Goal: Task Accomplishment & Management: Use online tool/utility

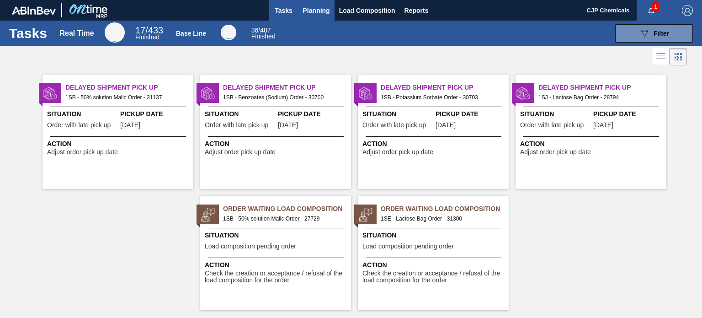
click at [323, 11] on span "Planning" at bounding box center [316, 10] width 27 height 11
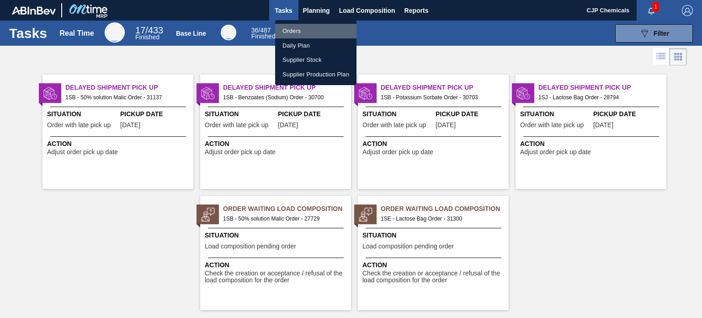
click at [295, 27] on li "Orders" at bounding box center [315, 31] width 81 height 15
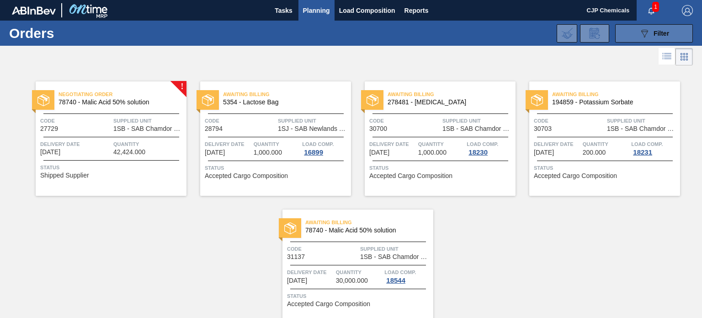
click at [670, 35] on button "089F7B8B-B2A5-4AFE-B5C0-19BA573D28AC Filter" at bounding box center [654, 33] width 78 height 18
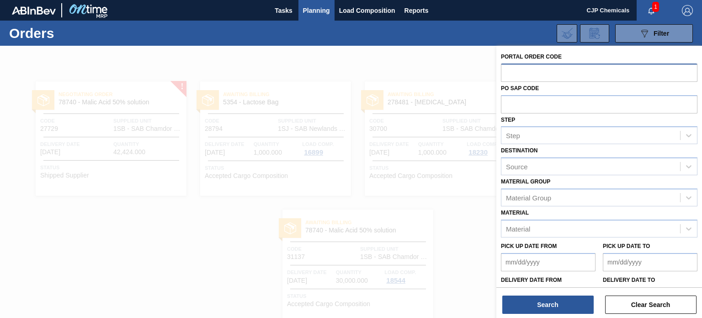
click at [565, 71] on input "text" at bounding box center [599, 72] width 196 height 17
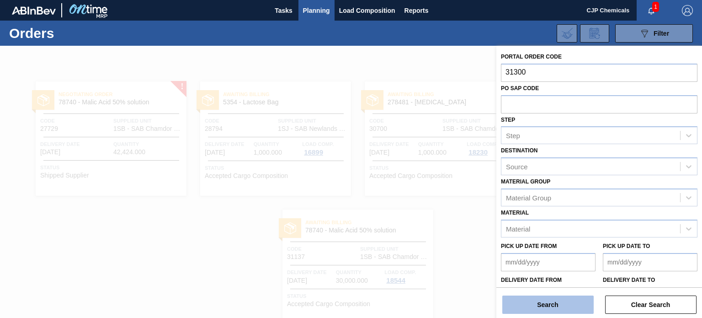
type input "31300"
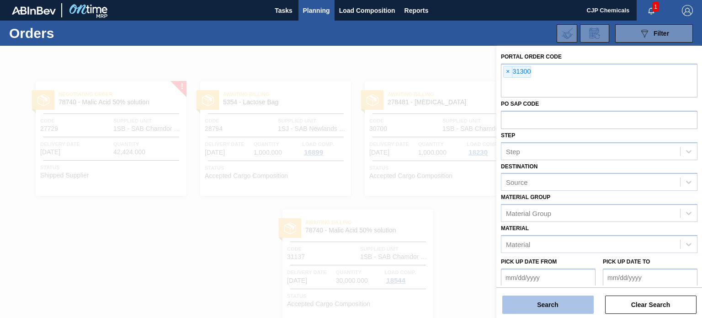
click at [565, 301] on button "Search" at bounding box center [547, 304] width 91 height 18
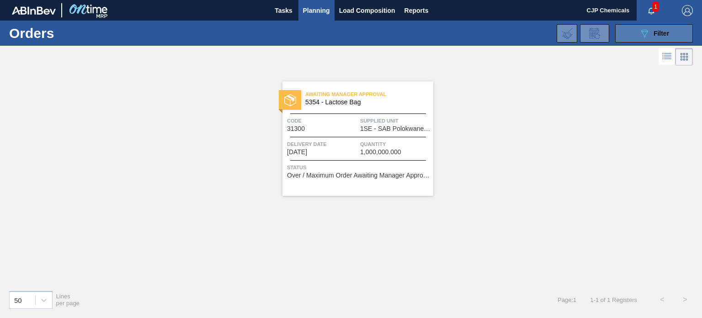
click at [653, 36] on span "Filter" at bounding box center [661, 33] width 16 height 7
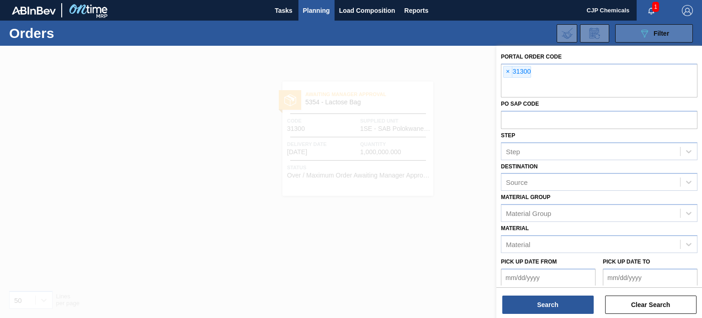
click at [653, 36] on span "Filter" at bounding box center [661, 33] width 16 height 7
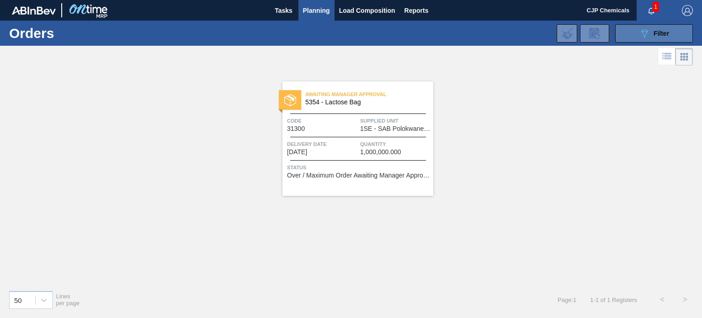
click at [667, 40] on button "089F7B8B-B2A5-4AFE-B5C0-19BA573D28AC Filter" at bounding box center [654, 33] width 78 height 18
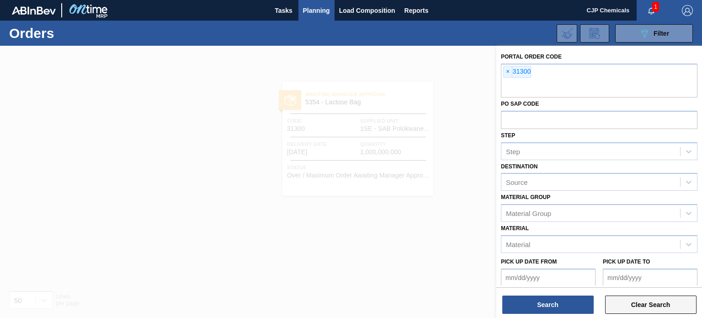
click at [633, 303] on button "Clear Search" at bounding box center [650, 304] width 91 height 18
